Goal: Information Seeking & Learning: Learn about a topic

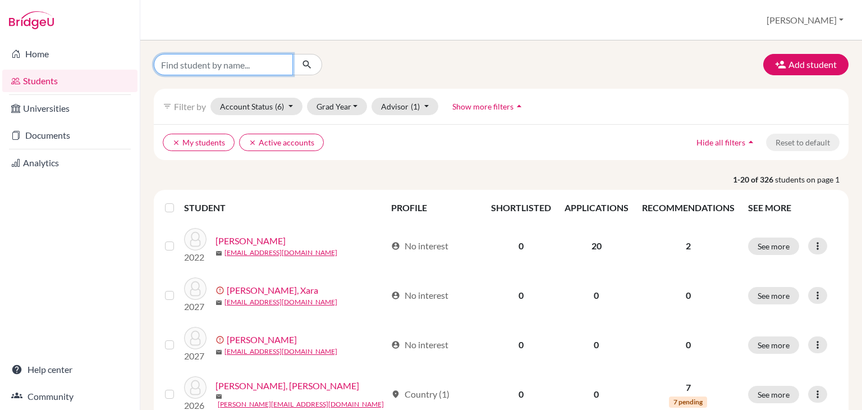
click at [241, 70] on input "Find student by name..." at bounding box center [223, 64] width 139 height 21
type input "[PERSON_NAME]"
click button "submit" at bounding box center [307, 64] width 30 height 21
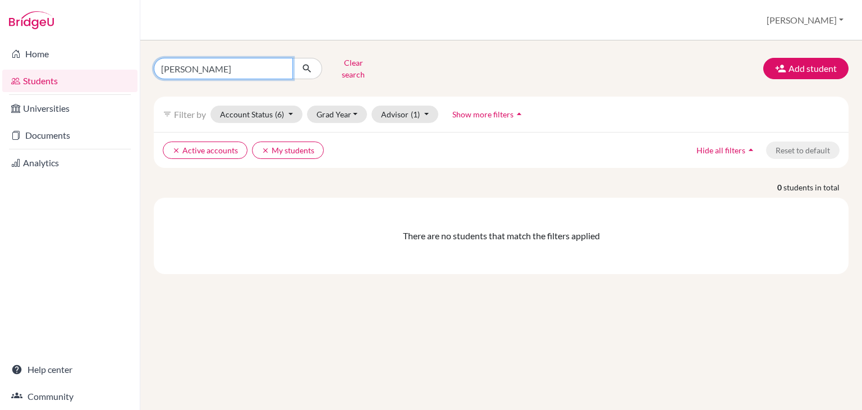
click at [258, 66] on input "[PERSON_NAME]" at bounding box center [223, 68] width 139 height 21
click at [258, 66] on input "coello" at bounding box center [223, 68] width 139 height 21
type input "paulo"
click button "submit" at bounding box center [307, 68] width 30 height 21
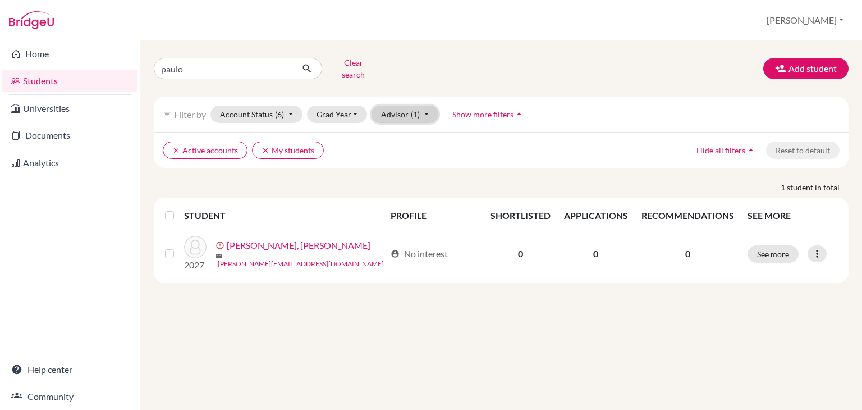
click at [397, 105] on button "Advisor (1)" at bounding box center [404, 113] width 67 height 17
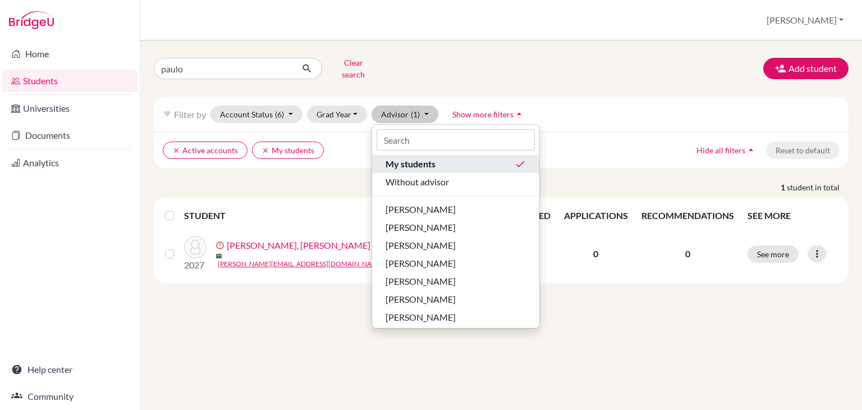
click at [408, 157] on span "My students" at bounding box center [410, 163] width 50 height 13
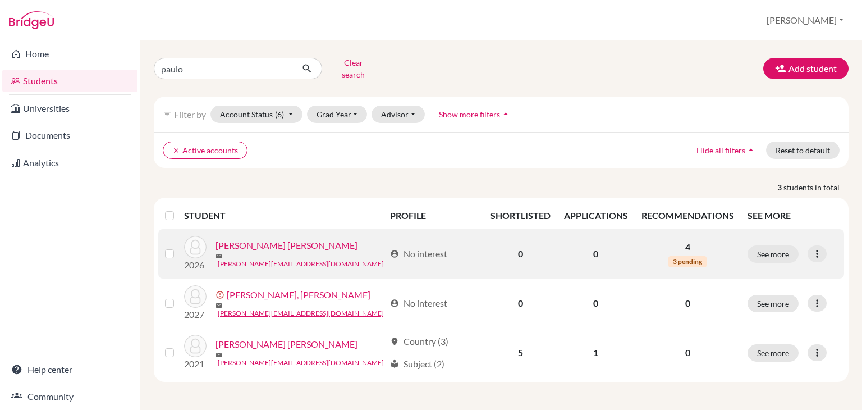
click at [282, 238] on link "Coello Rodriguez, Paulo" at bounding box center [286, 244] width 142 height 13
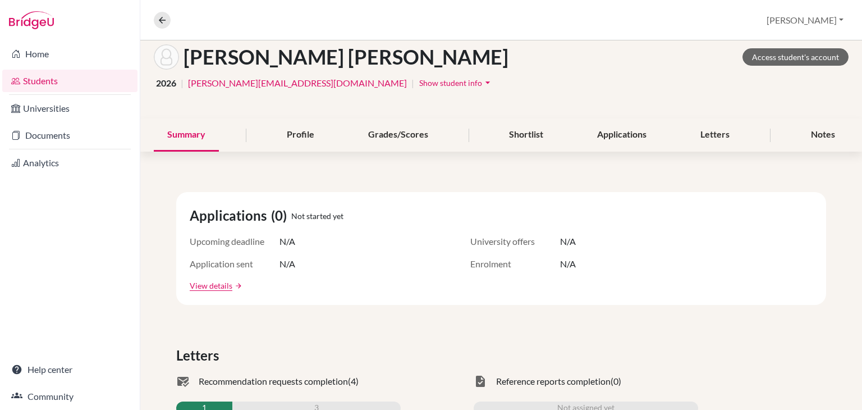
scroll to position [58, 0]
click at [706, 131] on div "Letters" at bounding box center [715, 135] width 56 height 33
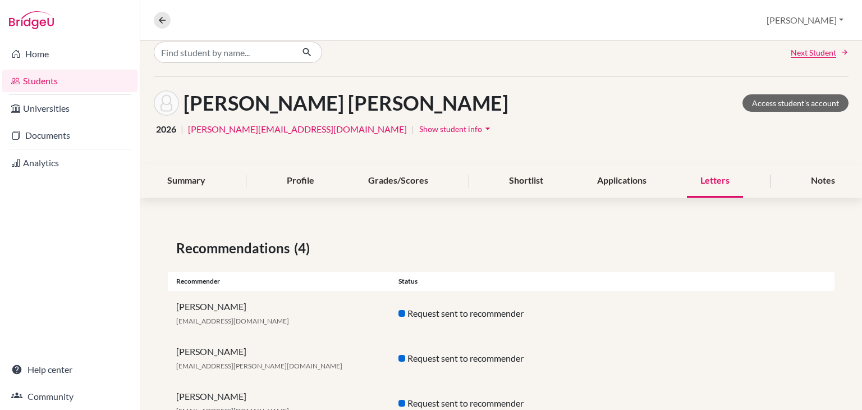
scroll to position [99, 0]
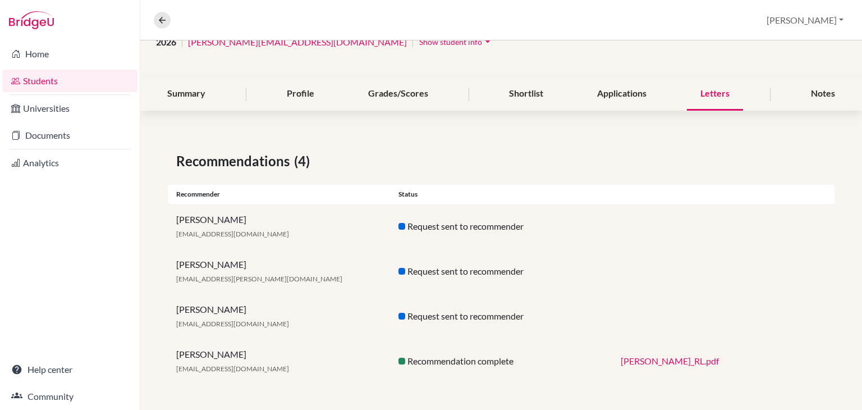
drag, startPoint x: 143, startPoint y: 7, endPoint x: 318, endPoint y: 16, distance: 175.3
click at [318, 16] on div "Overview Student details Alejandra Profile School Settings Log out" at bounding box center [501, 20] width 722 height 40
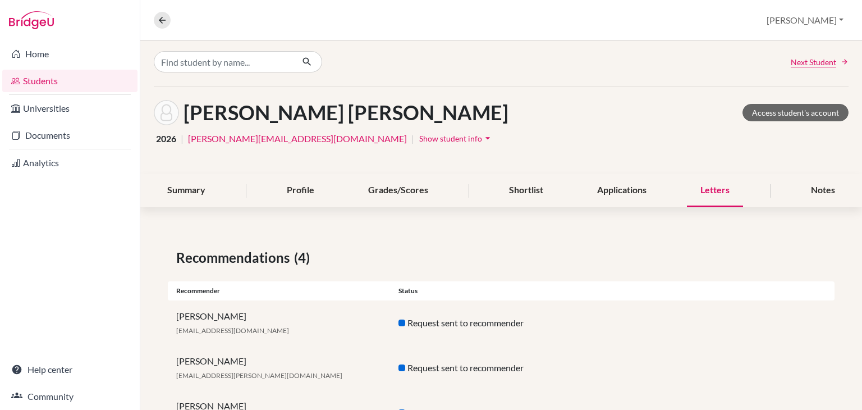
scroll to position [0, 0]
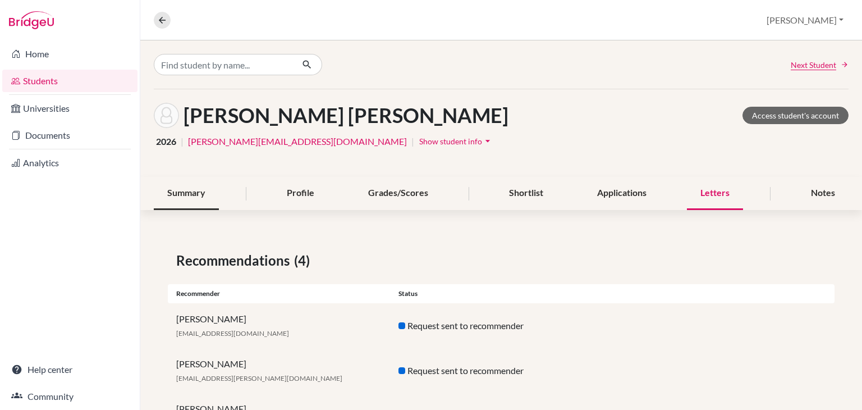
click at [190, 193] on div "Summary" at bounding box center [186, 193] width 65 height 33
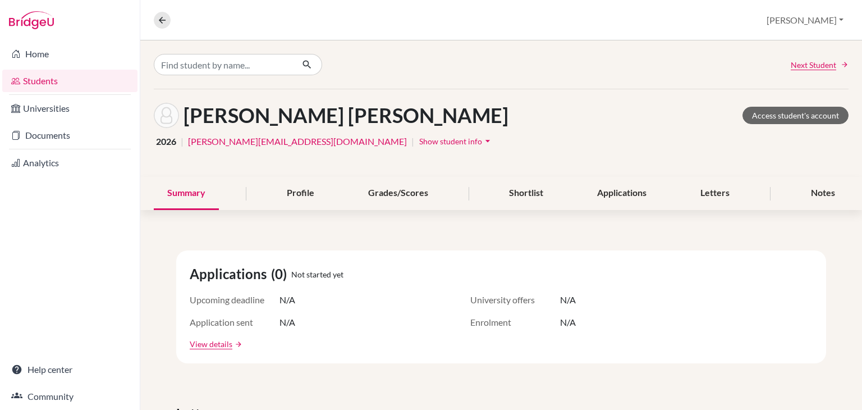
click at [482, 139] on icon "arrow_drop_down" at bounding box center [487, 140] width 11 height 11
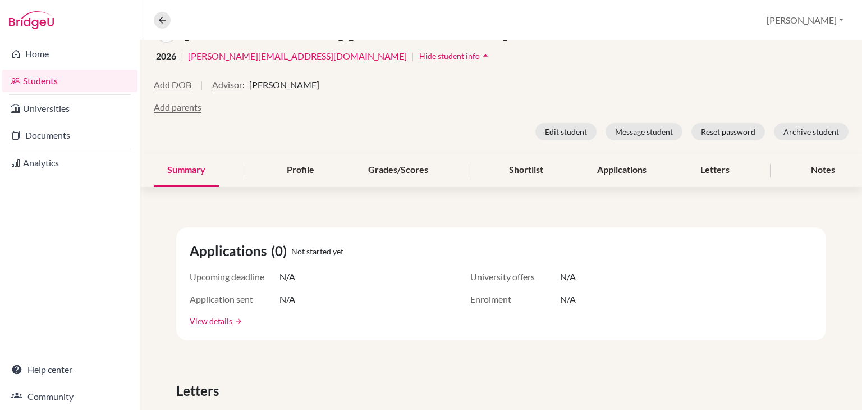
scroll to position [84, 0]
click at [232, 84] on button "Advisor" at bounding box center [227, 85] width 30 height 13
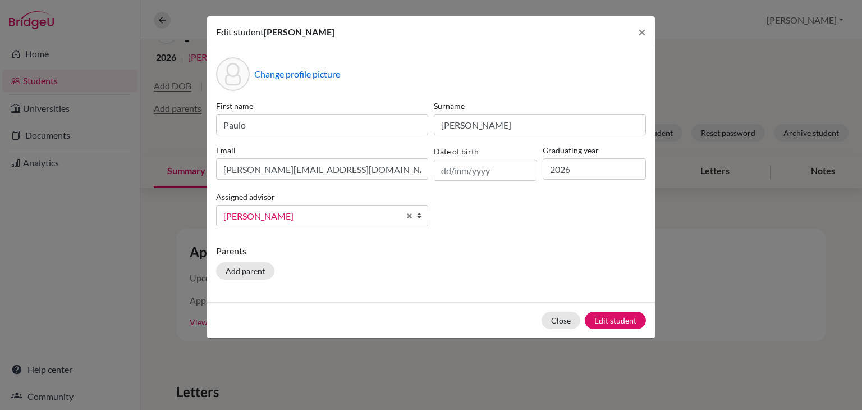
click at [344, 213] on span "[PERSON_NAME]" at bounding box center [311, 216] width 176 height 15
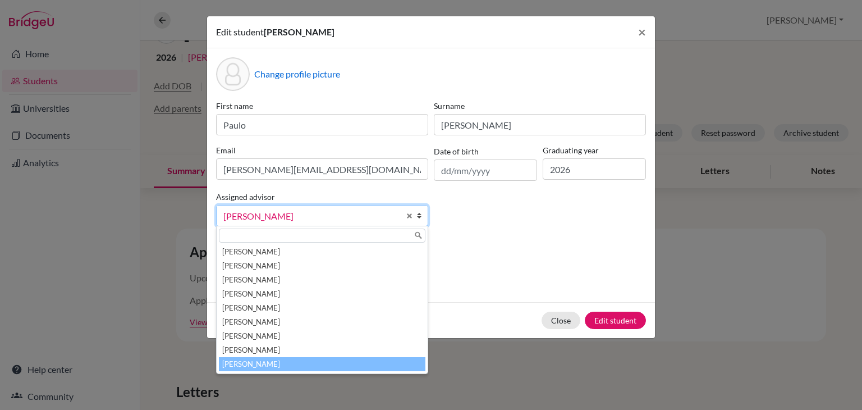
click at [291, 366] on li "Urbina, Alejandra" at bounding box center [322, 364] width 206 height 14
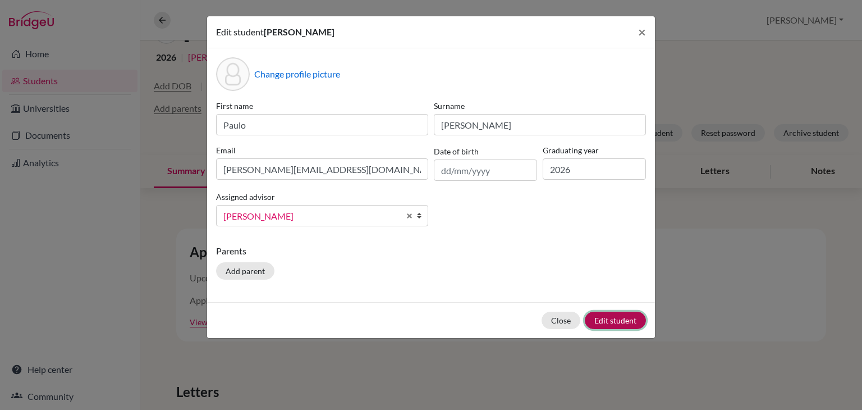
click at [622, 322] on button "Edit student" at bounding box center [615, 319] width 61 height 17
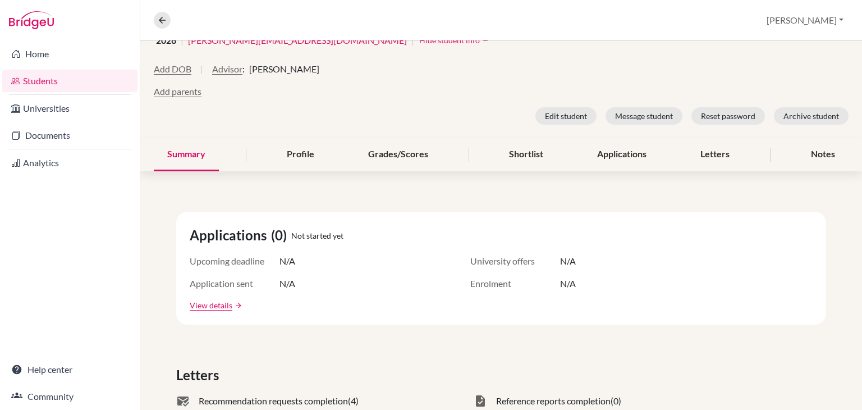
scroll to position [144, 0]
click at [598, 149] on div "Applications" at bounding box center [622, 155] width 76 height 33
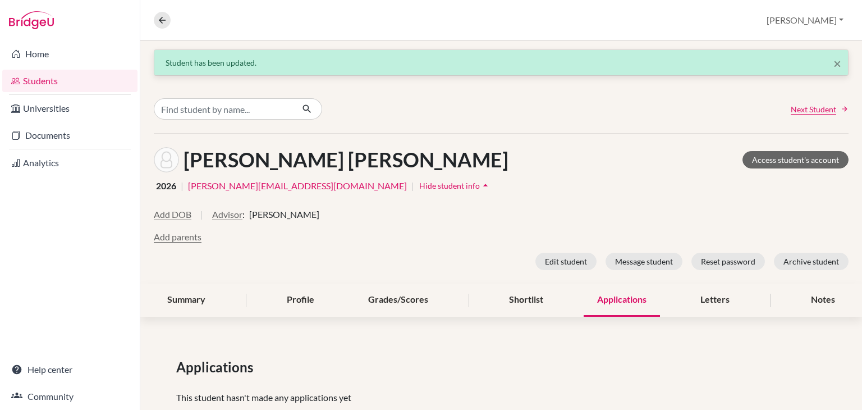
scroll to position [29, 0]
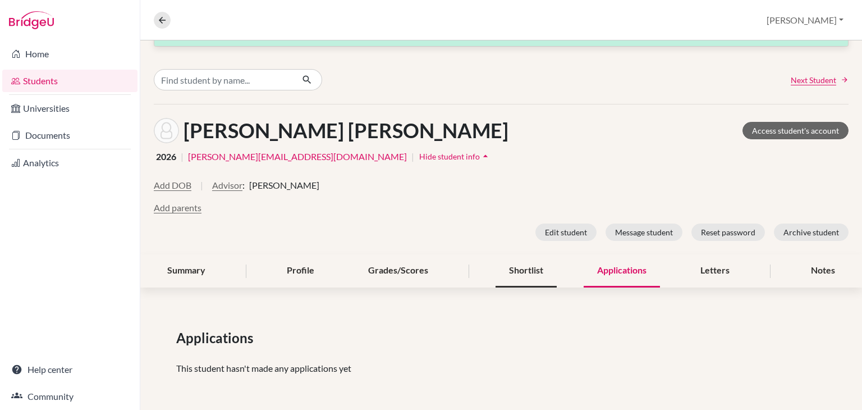
click at [512, 263] on div "Shortlist" at bounding box center [525, 270] width 61 height 33
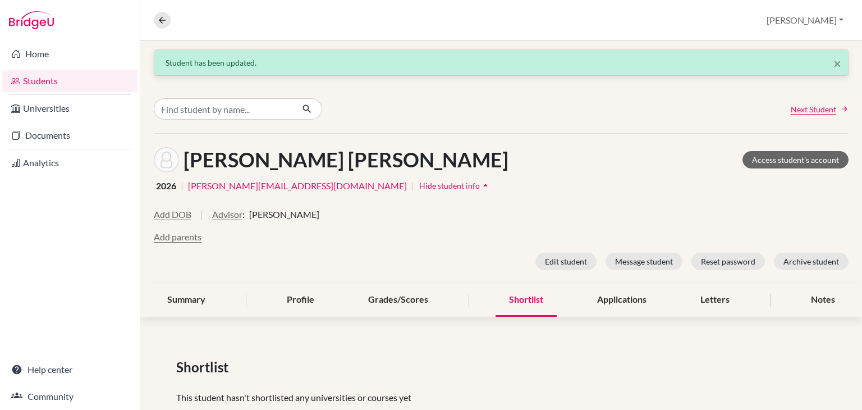
scroll to position [29, 0]
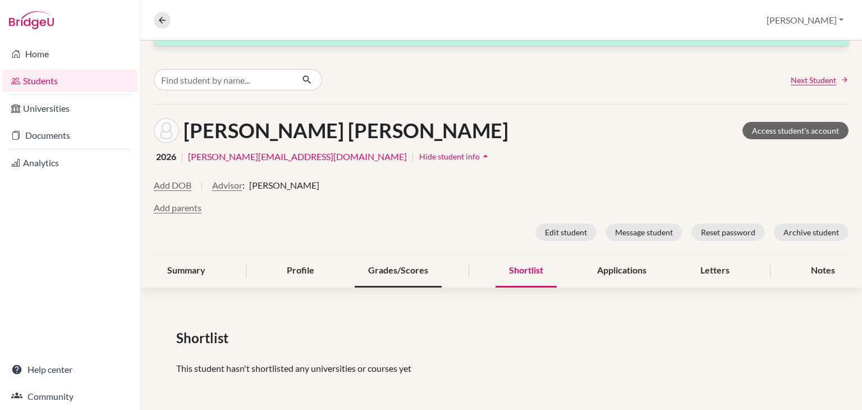
click at [411, 270] on div "Grades/Scores" at bounding box center [398, 270] width 87 height 33
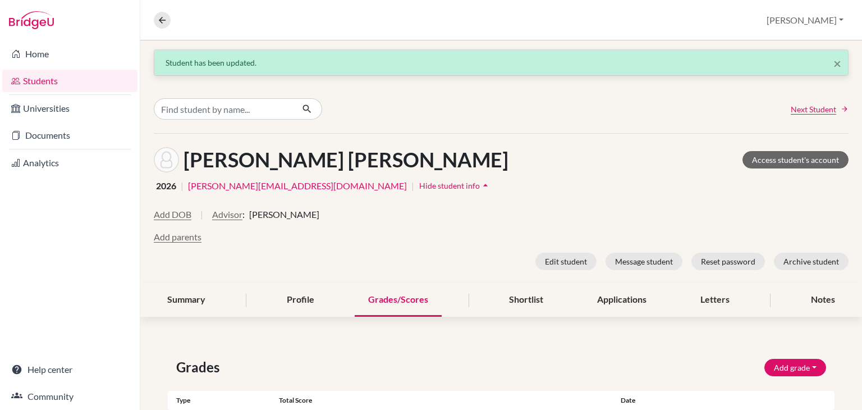
scroll to position [52, 0]
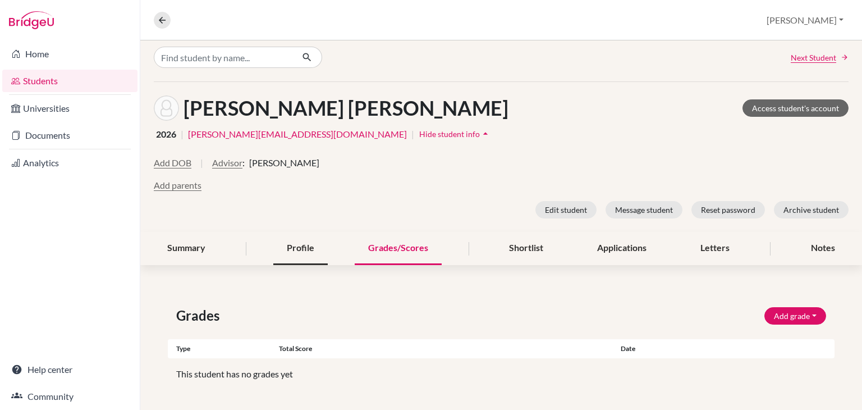
click at [303, 237] on div "Profile" at bounding box center [300, 248] width 54 height 33
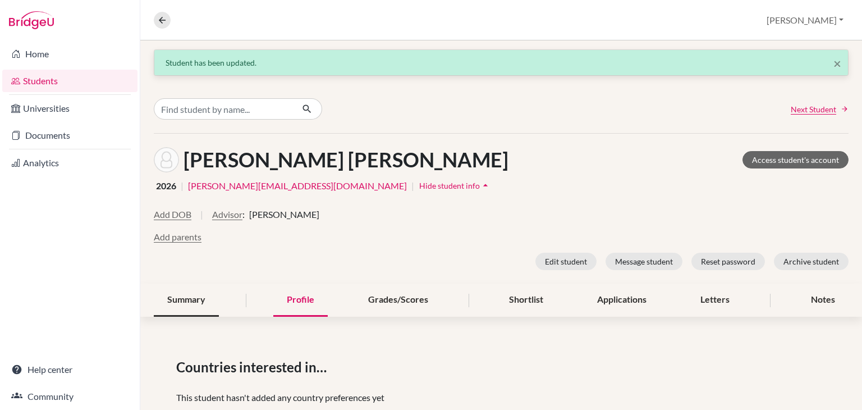
click at [180, 302] on div "Summary" at bounding box center [186, 299] width 65 height 33
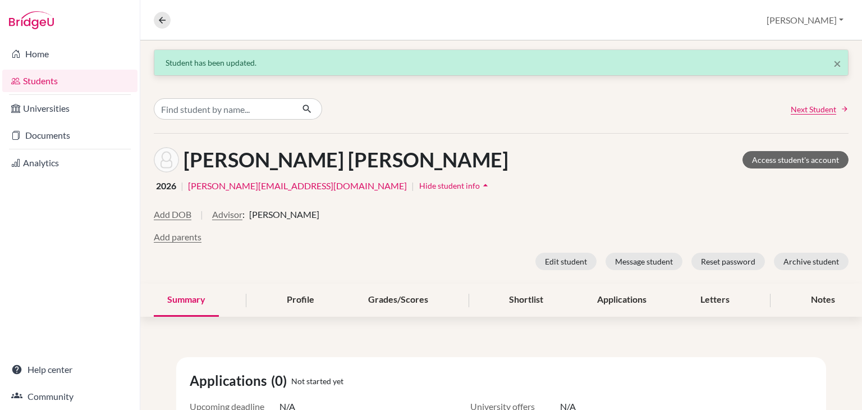
click at [460, 167] on div "Coello Rodriguez, Paulo Access student's account" at bounding box center [501, 159] width 695 height 25
click at [600, 301] on div "Applications" at bounding box center [622, 299] width 76 height 33
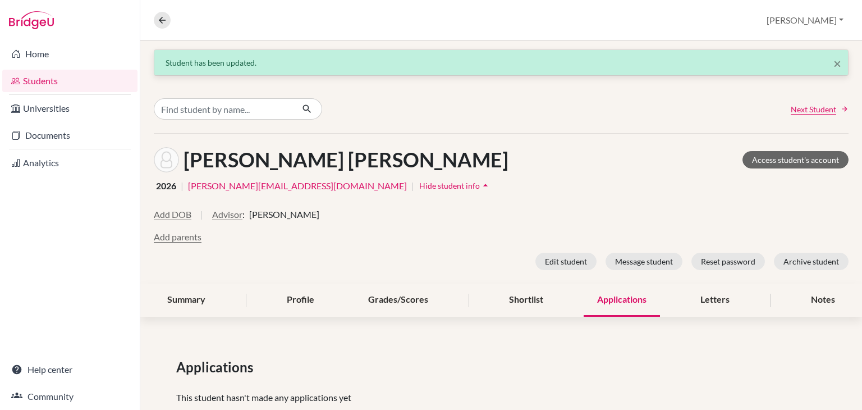
scroll to position [29, 0]
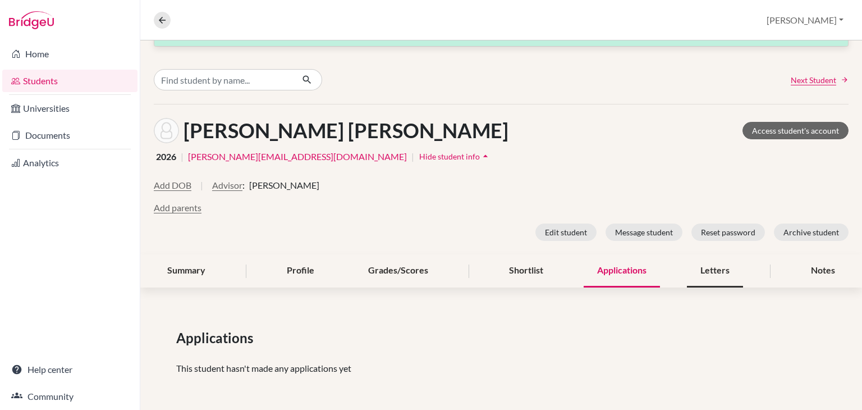
click at [709, 269] on div "Letters" at bounding box center [715, 270] width 56 height 33
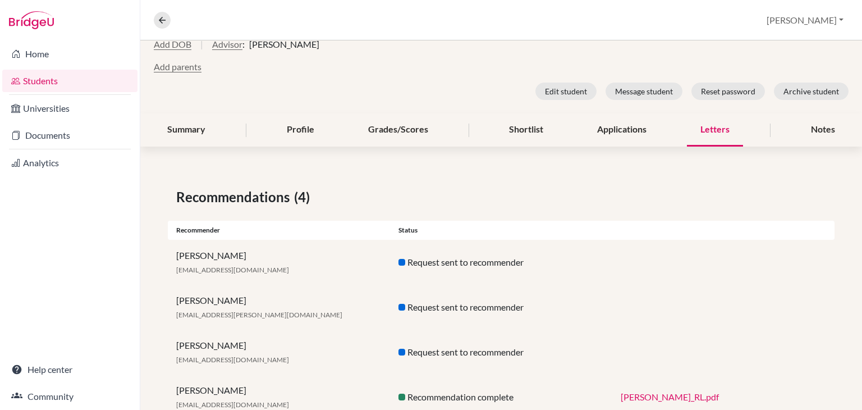
scroll to position [205, 0]
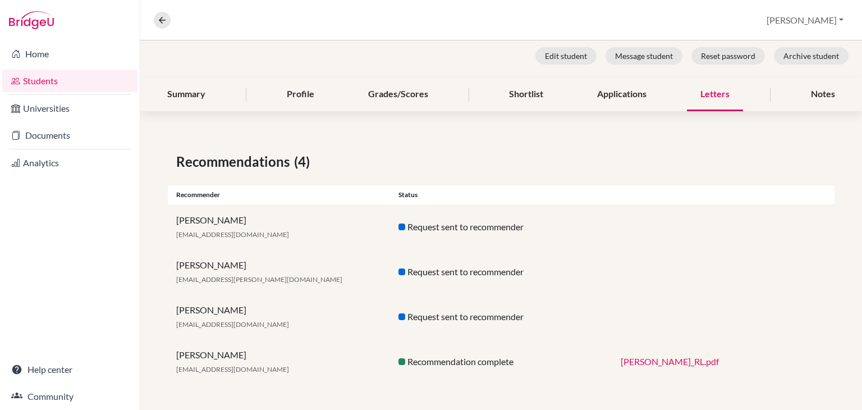
click at [704, 137] on div "Recommendations (4) Recommender Status Vanessa Velasquez vavelasquez@seishn.com…" at bounding box center [501, 268] width 722 height 286
click at [43, 134] on link "Documents" at bounding box center [69, 135] width 135 height 22
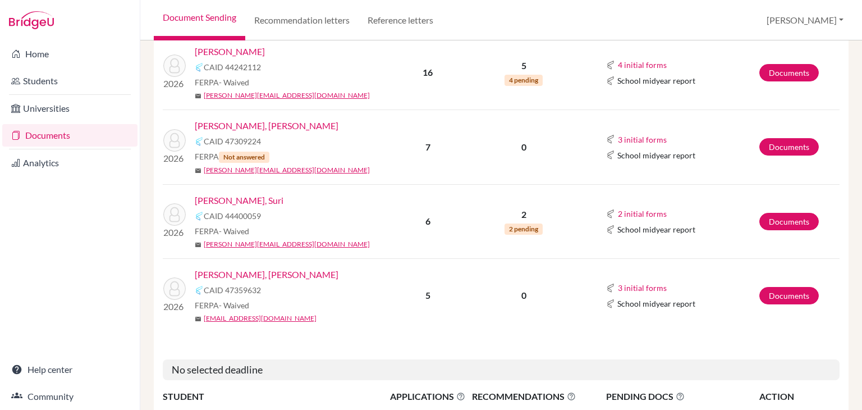
scroll to position [1211, 0]
